Goal: Find contact information: Find contact information

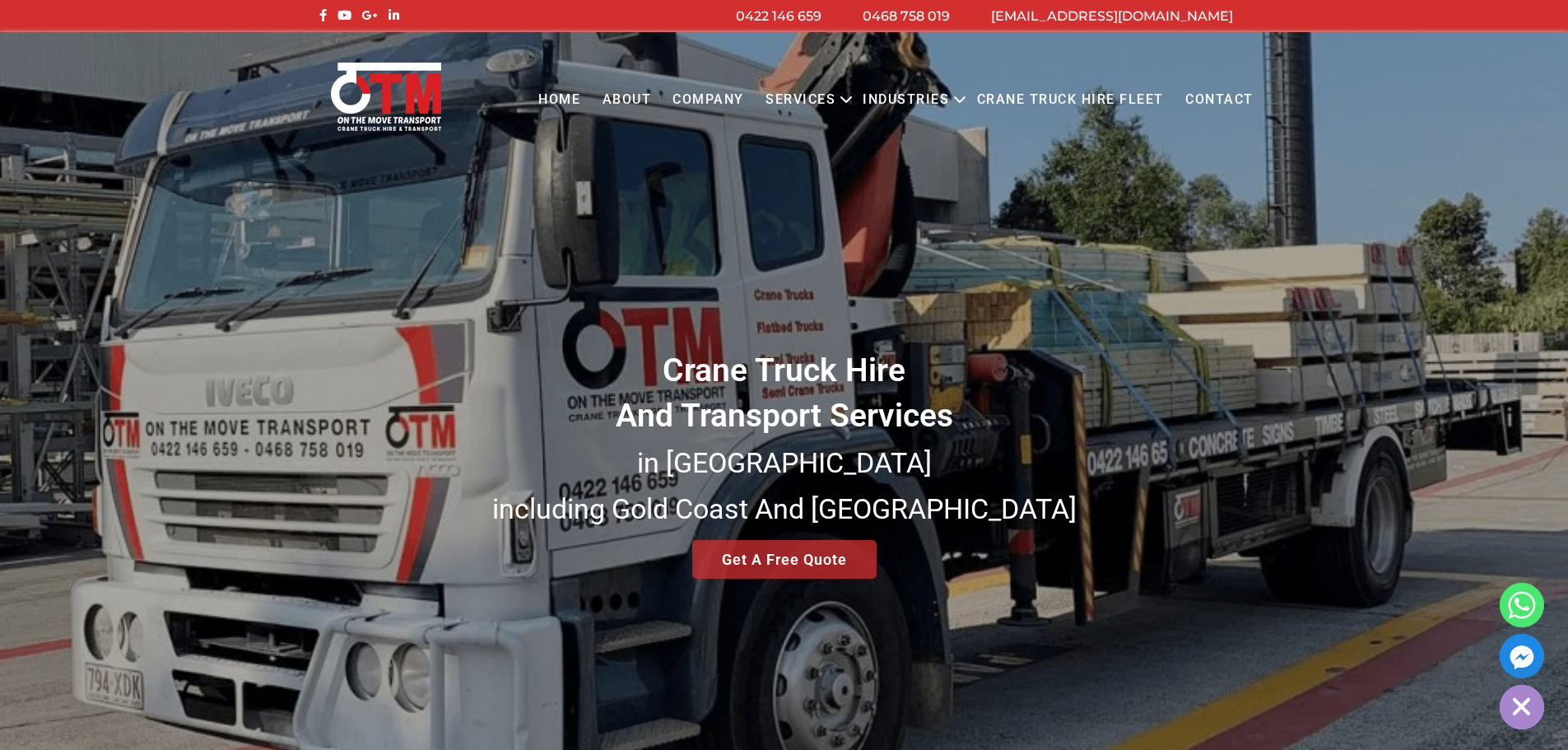
click at [1224, 104] on link "Contact" at bounding box center [1220, 100] width 90 height 45
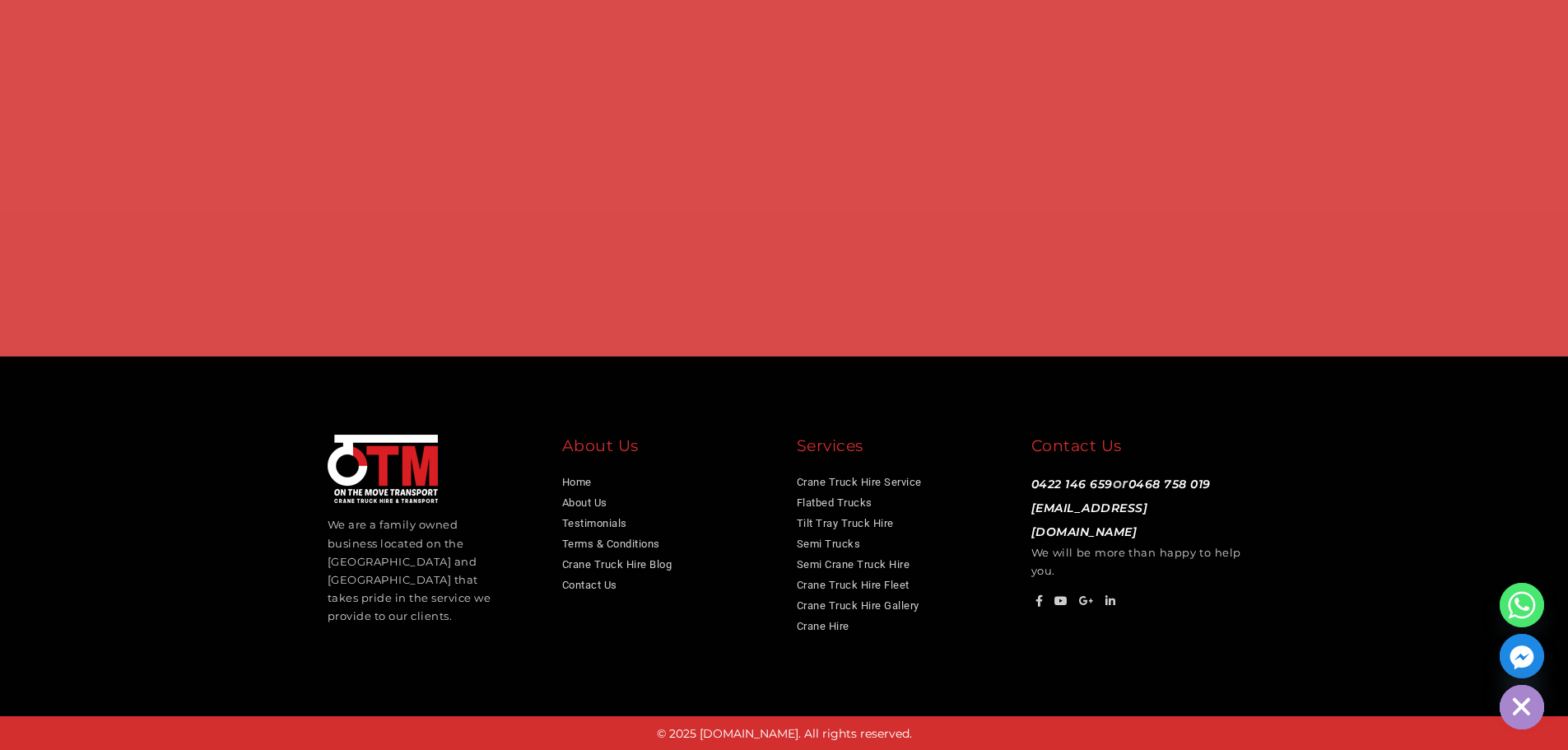
scroll to position [1275, 0]
drag, startPoint x: 1208, startPoint y: 506, endPoint x: 1047, endPoint y: 511, distance: 161.1
click at [1032, 511] on p "0422 146 659 or 0468 758 019 info@otmtransport.com.au We will be more than happ…" at bounding box center [1136, 524] width 210 height 107
copy link "[EMAIL_ADDRESS][DOMAIN_NAME]"
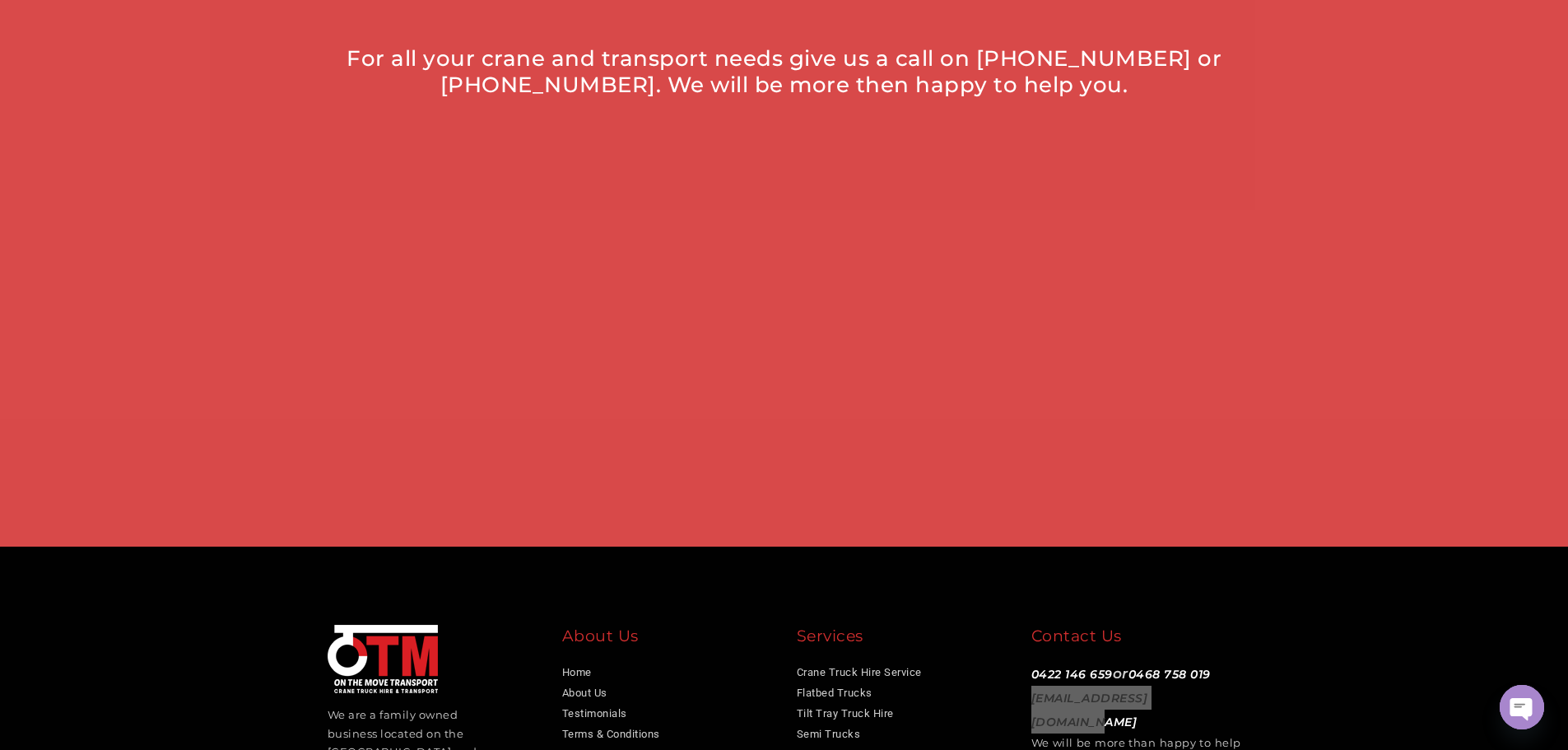
scroll to position [1109, 0]
